Goal: Transaction & Acquisition: Purchase product/service

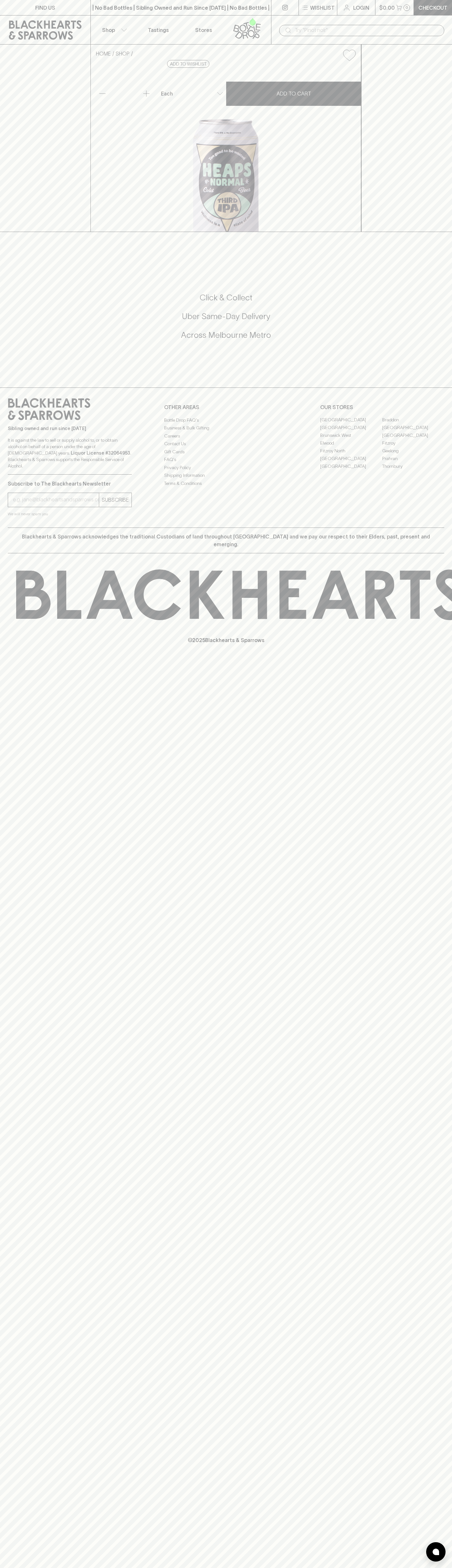
click at [107, 19] on button "Shop" at bounding box center [113, 29] width 45 height 29
click at [395, 1567] on html "FIND US | No Bad Bottles | Sibling Owned and Run Since [DATE] | No Bad Bottles …" at bounding box center [226, 784] width 452 height 1568
click at [23, 118] on div at bounding box center [226, 784] width 452 height 1568
